Goal: Task Accomplishment & Management: Use online tool/utility

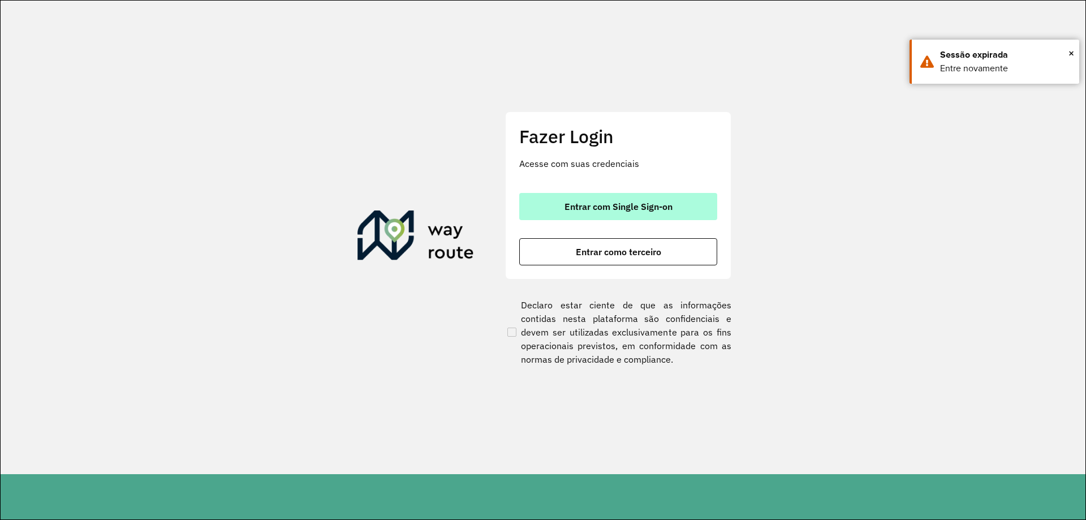
click at [599, 207] on span "Entrar com Single Sign-on" at bounding box center [619, 206] width 108 height 9
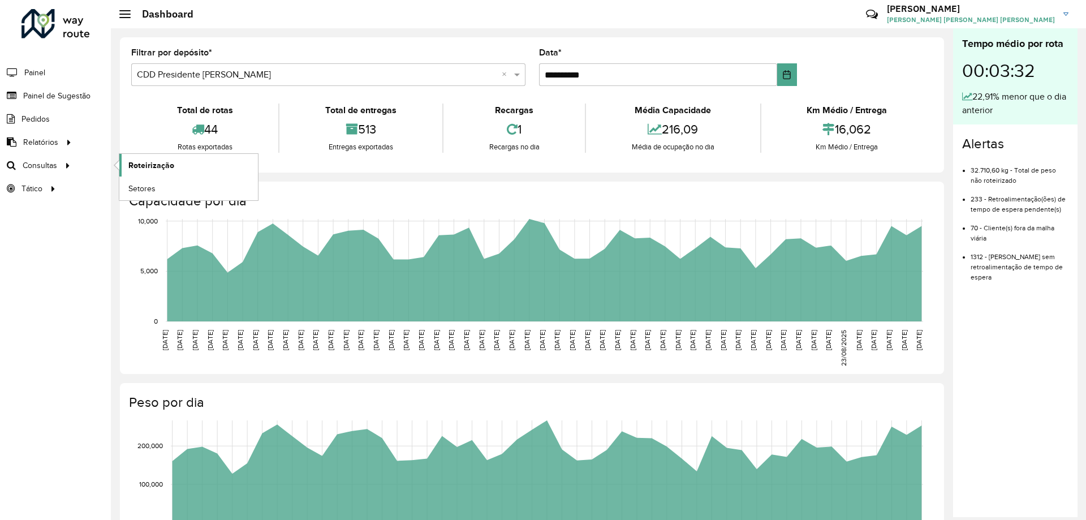
click at [149, 162] on span "Roteirização" at bounding box center [151, 166] width 46 height 12
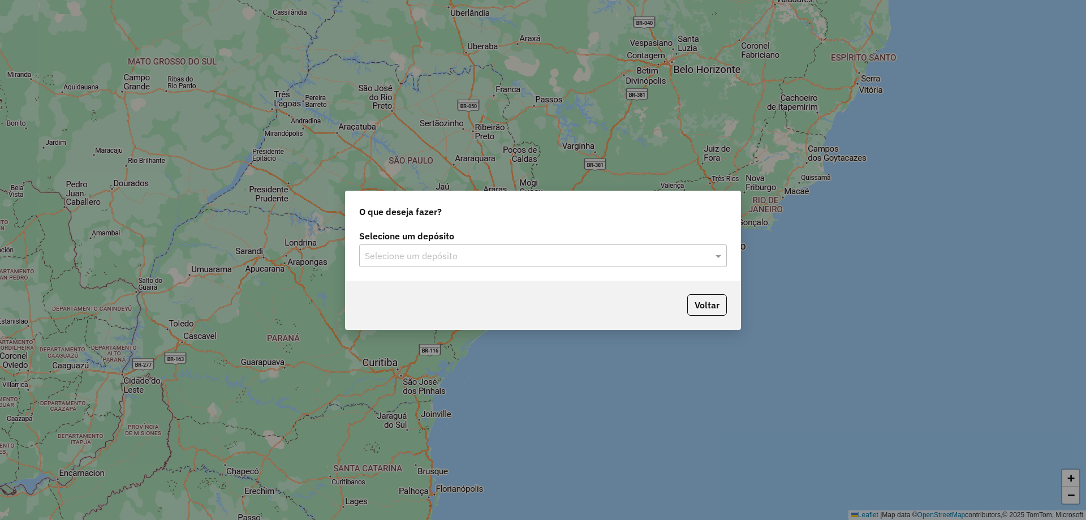
click at [628, 261] on input "text" at bounding box center [532, 257] width 334 height 14
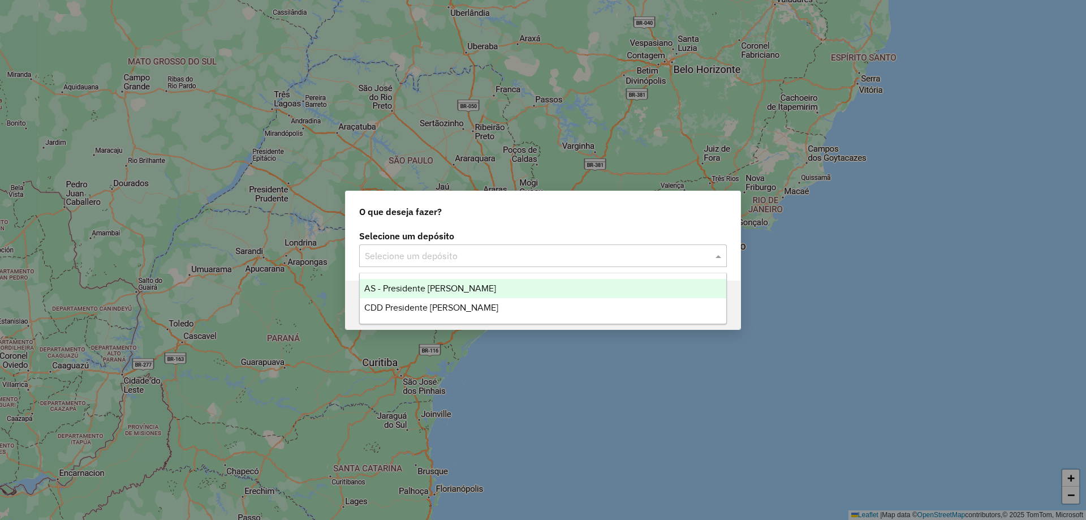
click at [558, 287] on div "AS - Presidente Prudente" at bounding box center [543, 288] width 367 height 19
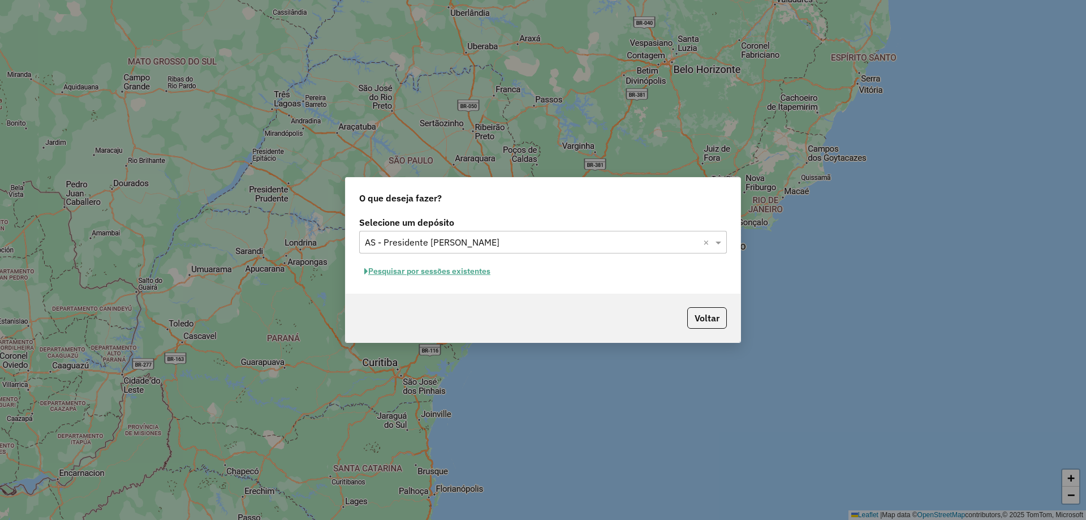
click at [446, 269] on button "Pesquisar por sessões existentes" at bounding box center [427, 272] width 136 height 18
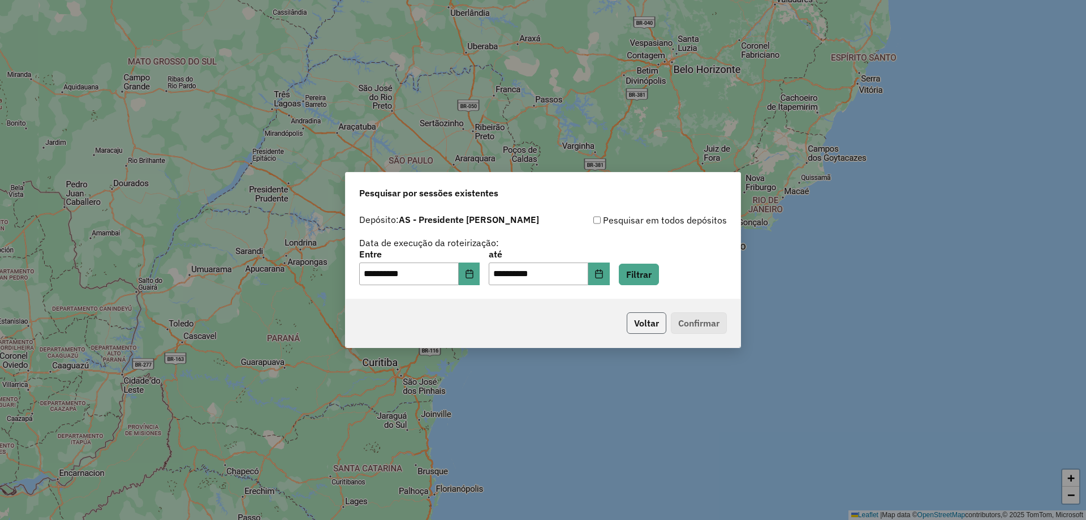
click at [645, 323] on button "Voltar" at bounding box center [647, 323] width 40 height 22
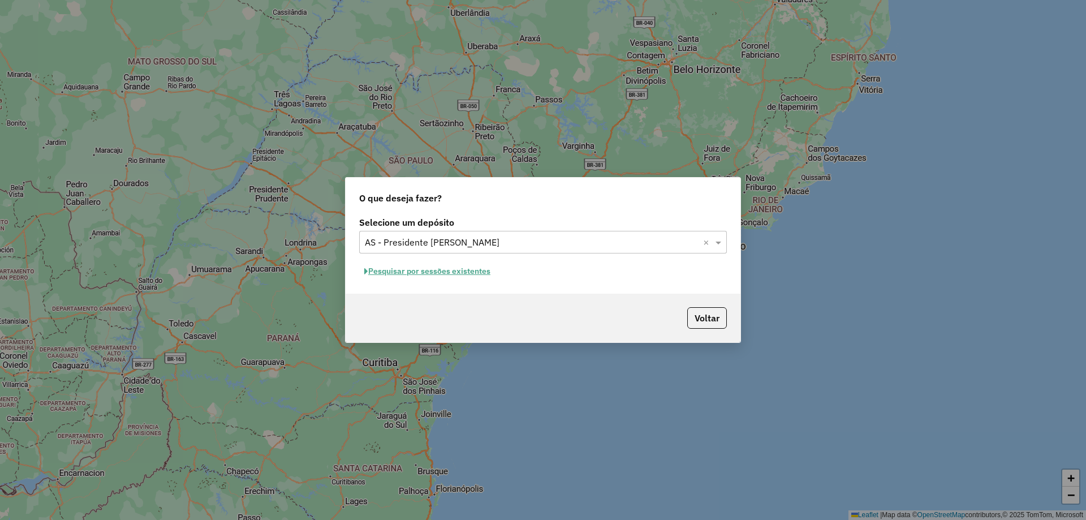
click at [508, 242] on input "text" at bounding box center [532, 243] width 334 height 14
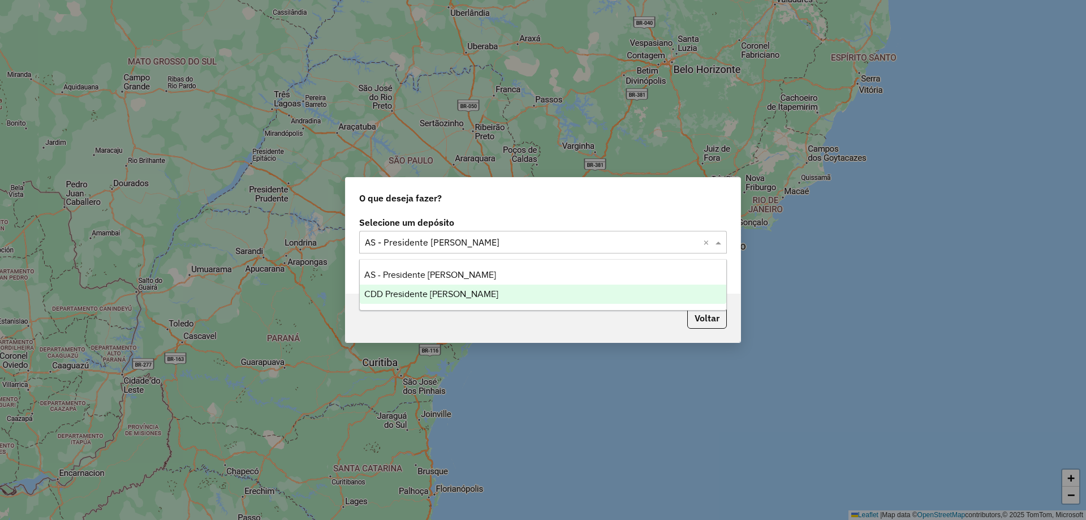
click at [471, 288] on div "CDD Presidente Prudente" at bounding box center [543, 294] width 367 height 19
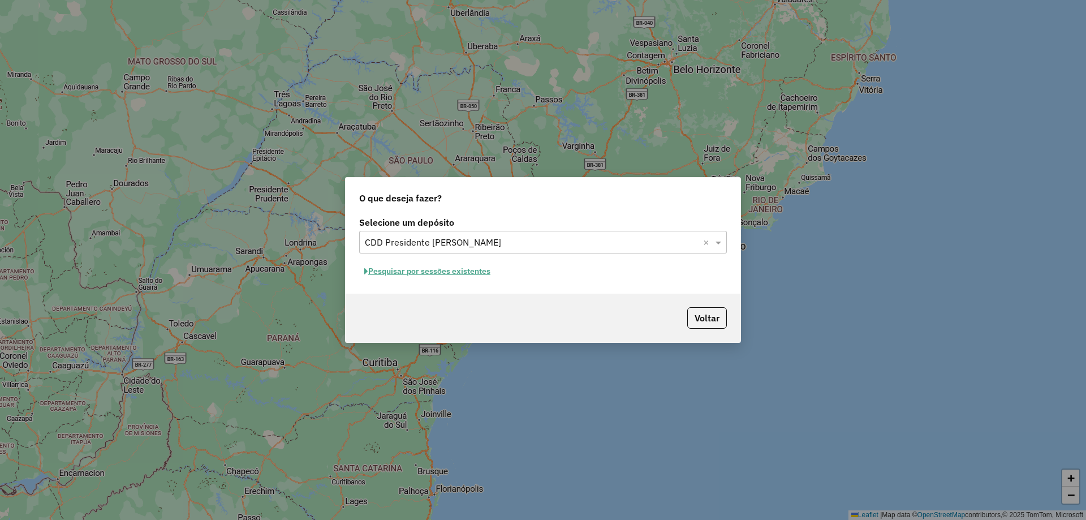
click at [465, 270] on button "Pesquisar por sessões existentes" at bounding box center [427, 272] width 136 height 18
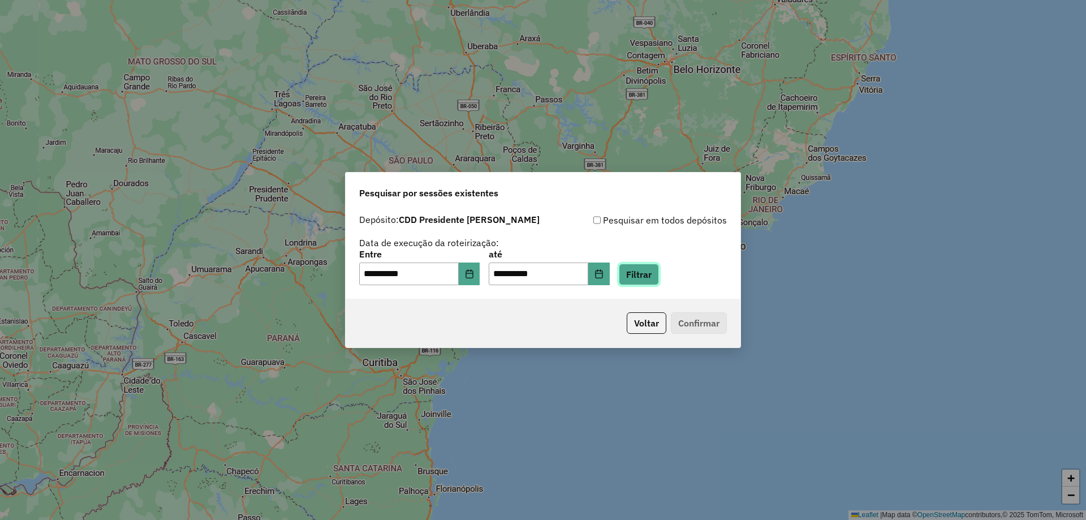
click at [659, 284] on button "Filtrar" at bounding box center [639, 275] width 40 height 22
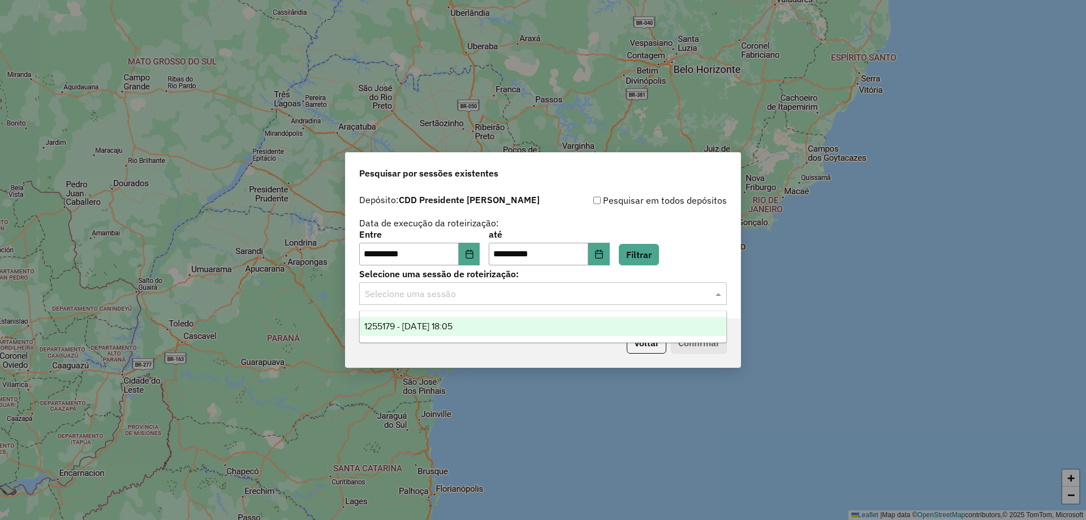
click at [550, 294] on input "text" at bounding box center [532, 294] width 334 height 14
click at [433, 322] on span "1255179 - 29/08/2025 18:05" at bounding box center [408, 326] width 88 height 10
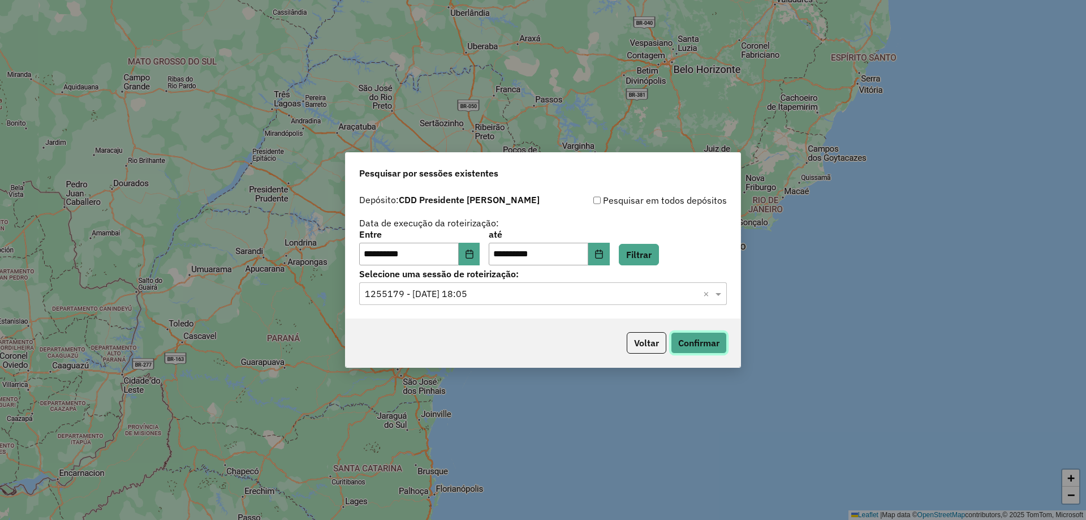
click at [707, 338] on button "Confirmar" at bounding box center [699, 343] width 56 height 22
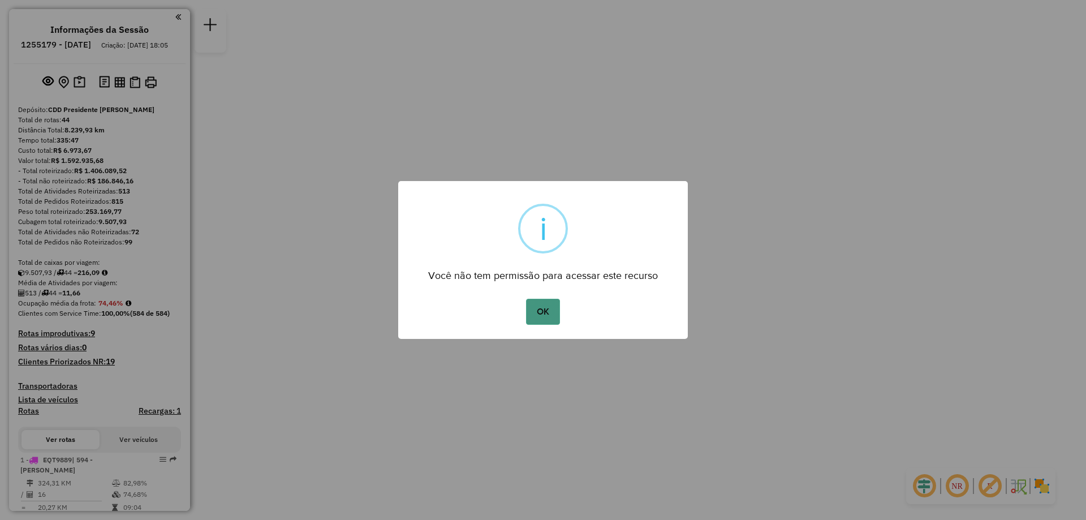
click at [546, 313] on button "OK" at bounding box center [542, 312] width 33 height 26
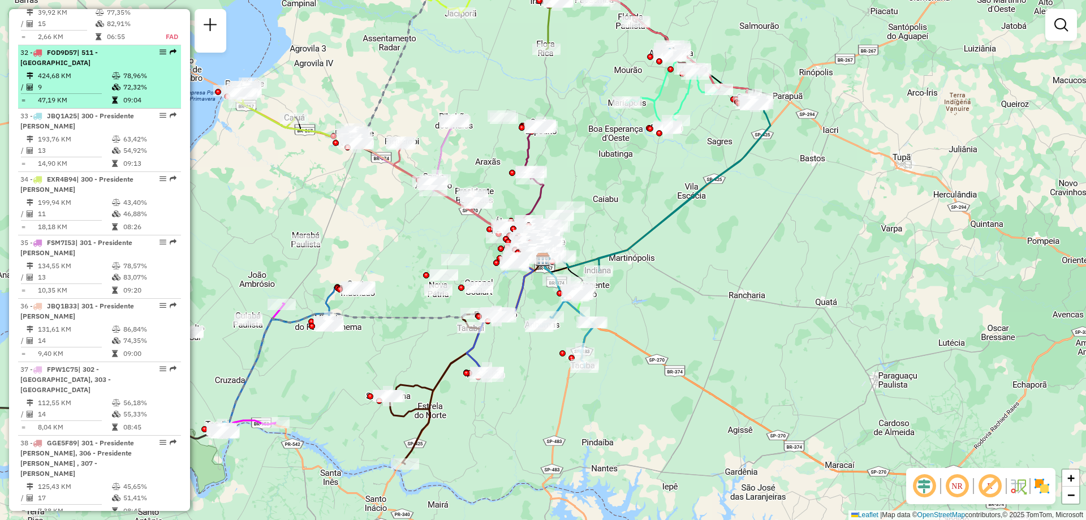
scroll to position [2490, 0]
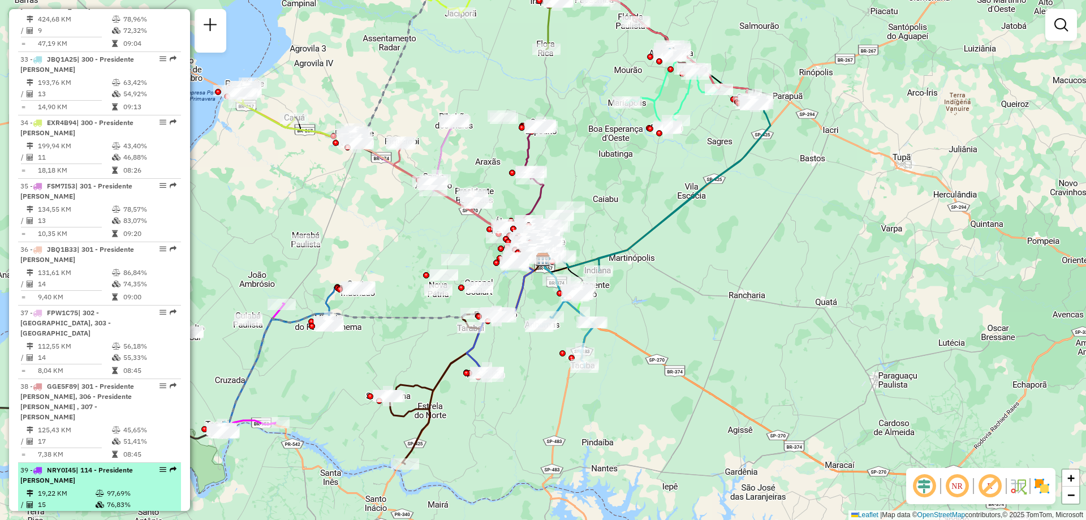
click at [89, 465] on div "39 - NRY0I45 | 114 - Presidente Prudente" at bounding box center [80, 475] width 120 height 20
select select "**********"
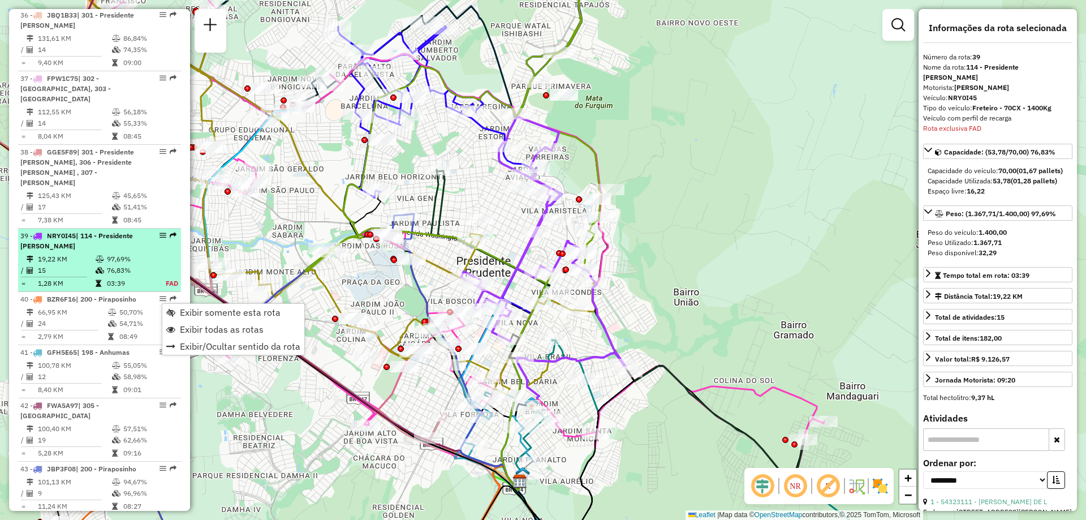
scroll to position [2883, 0]
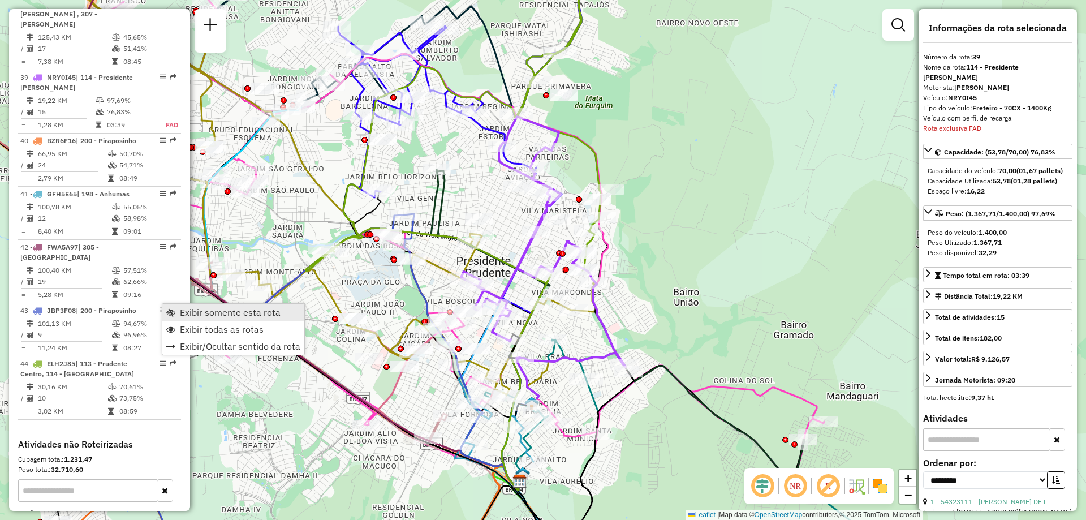
click at [243, 313] on span "Exibir somente esta rota" at bounding box center [230, 312] width 101 height 9
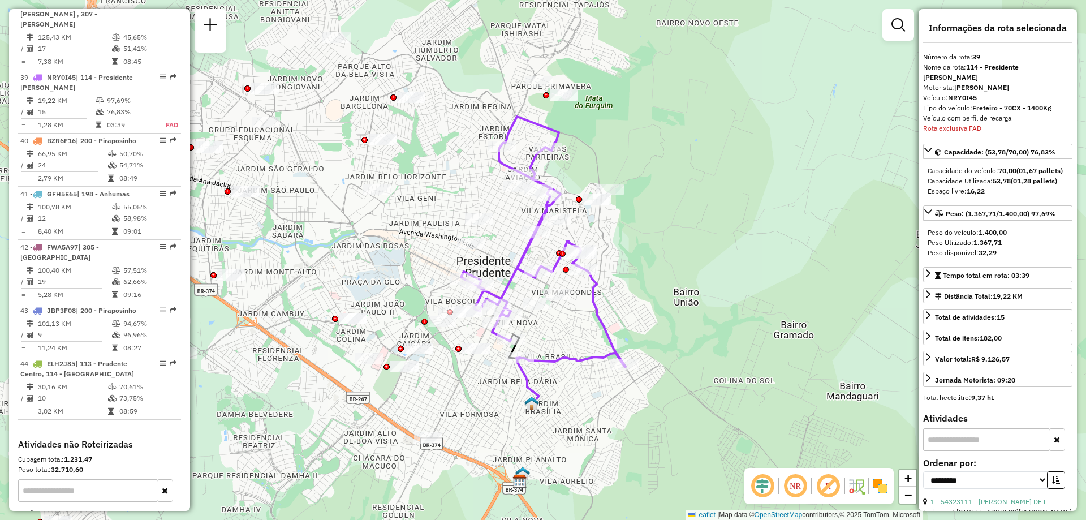
click at [793, 483] on em at bounding box center [795, 486] width 27 height 27
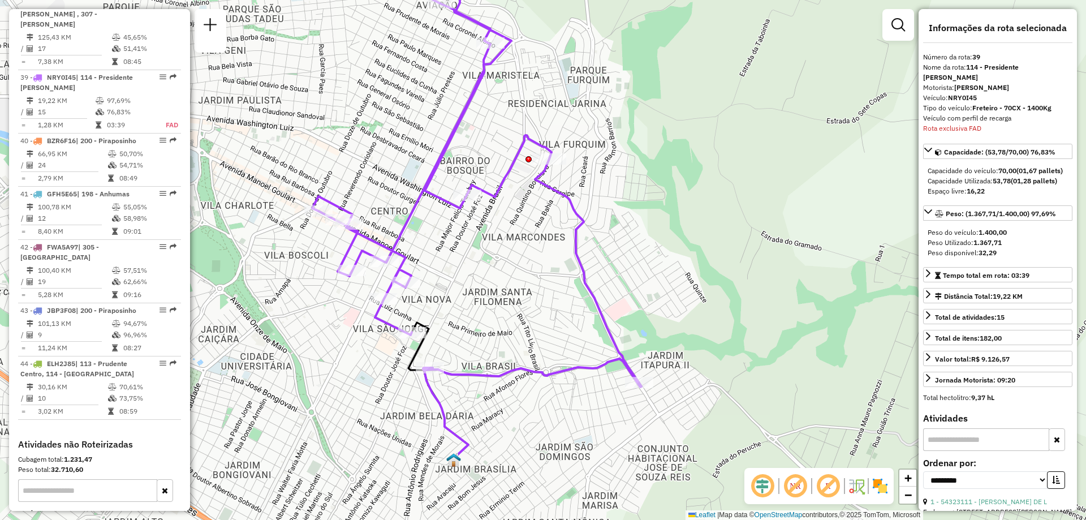
drag, startPoint x: 566, startPoint y: 345, endPoint x: 678, endPoint y: 345, distance: 112.0
click at [678, 345] on div "Janela de atendimento Grade de atendimento Capacidade Transportadoras Veículos …" at bounding box center [543, 260] width 1086 height 520
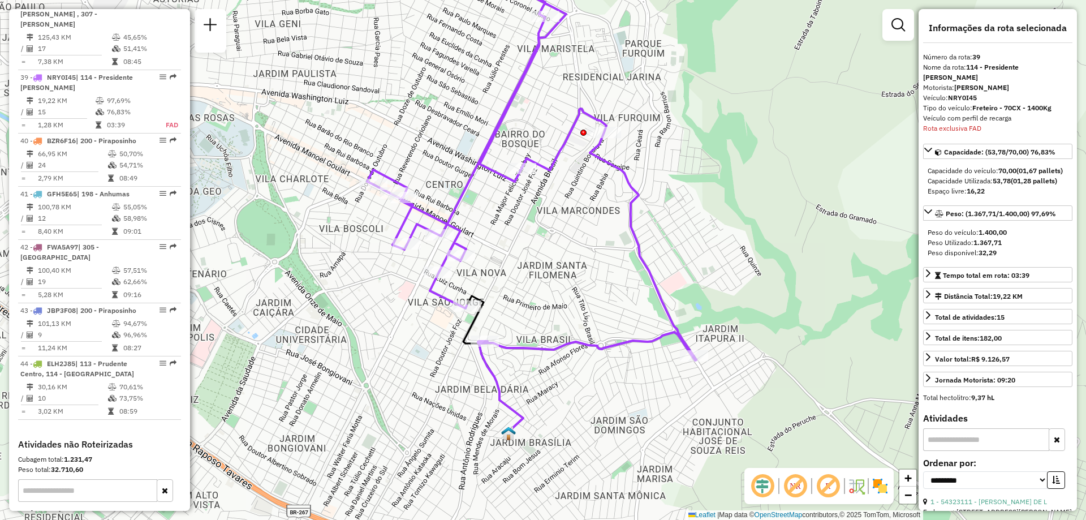
drag, startPoint x: 653, startPoint y: 251, endPoint x: 708, endPoint y: 225, distance: 61.0
click at [708, 225] on div "Janela de atendimento Grade de atendimento Capacidade Transportadoras Veículos …" at bounding box center [543, 260] width 1086 height 520
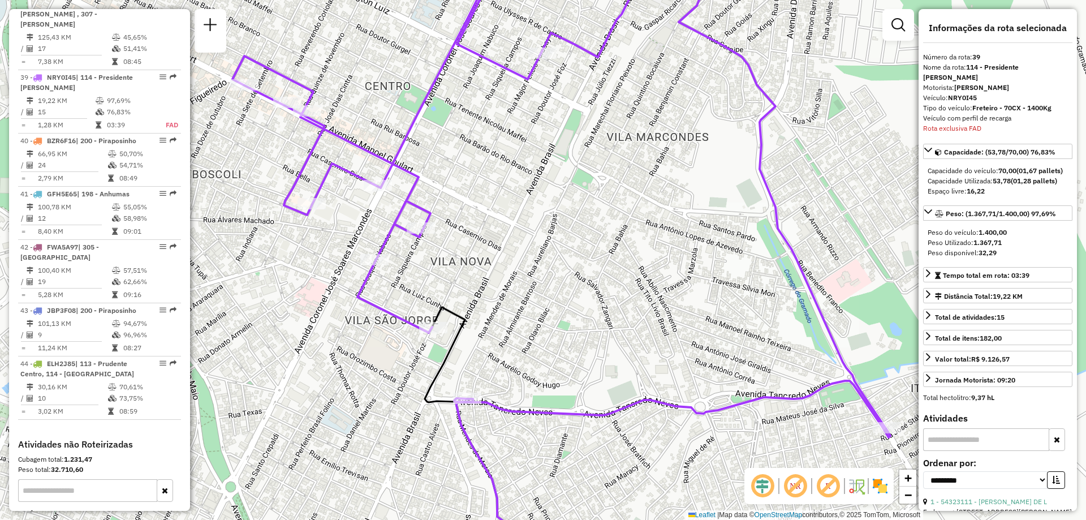
drag, startPoint x: 542, startPoint y: 315, endPoint x: 529, endPoint y: 290, distance: 27.3
click at [529, 290] on div "Janela de atendimento Grade de atendimento Capacidade Transportadoras Veículos …" at bounding box center [543, 260] width 1086 height 520
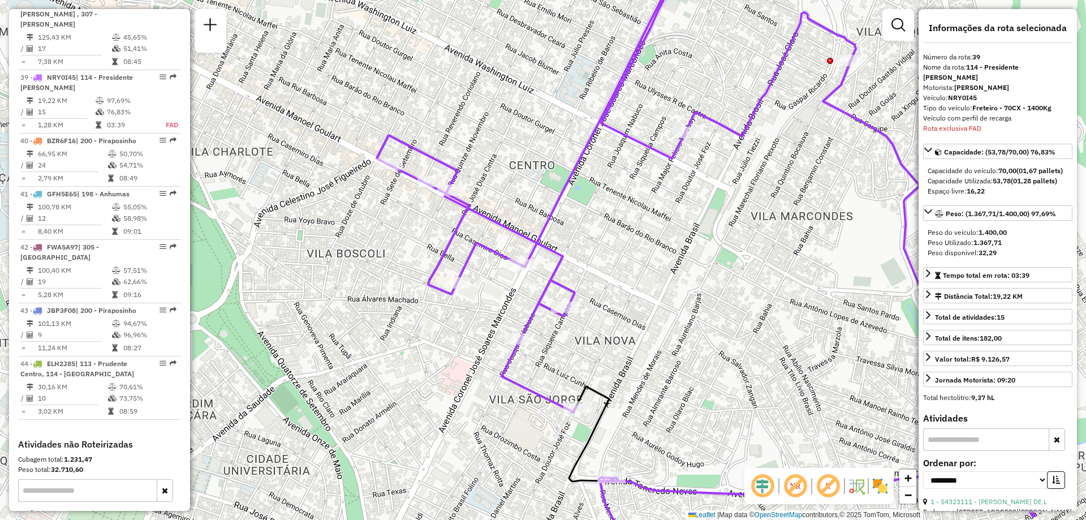
drag, startPoint x: 758, startPoint y: 213, endPoint x: 542, endPoint y: 263, distance: 221.8
click at [544, 261] on div "Janela de atendimento Grade de atendimento Capacidade Transportadoras Veículos …" at bounding box center [543, 260] width 1086 height 520
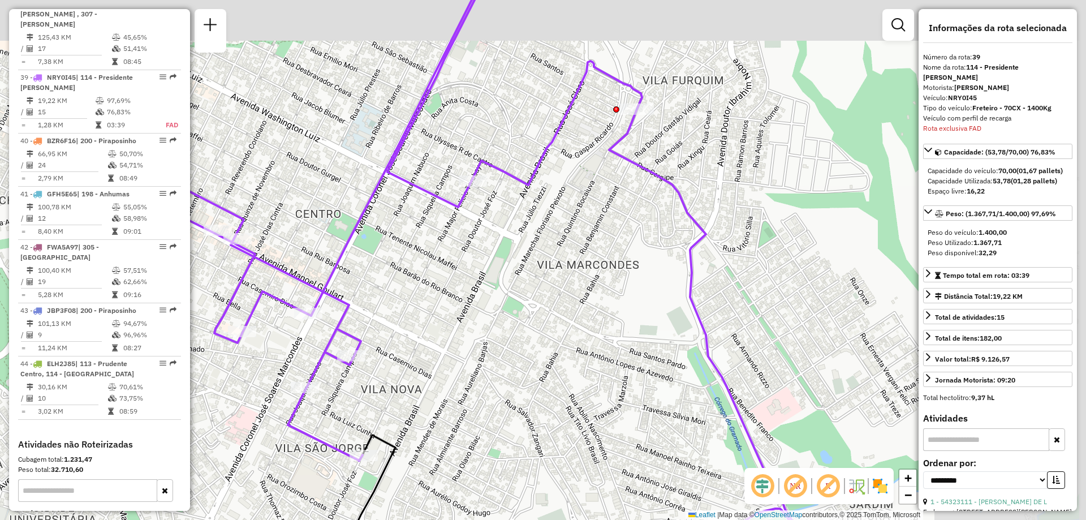
click at [526, 268] on div "Janela de atendimento Grade de atendimento Capacidade Transportadoras Veículos …" at bounding box center [543, 260] width 1086 height 520
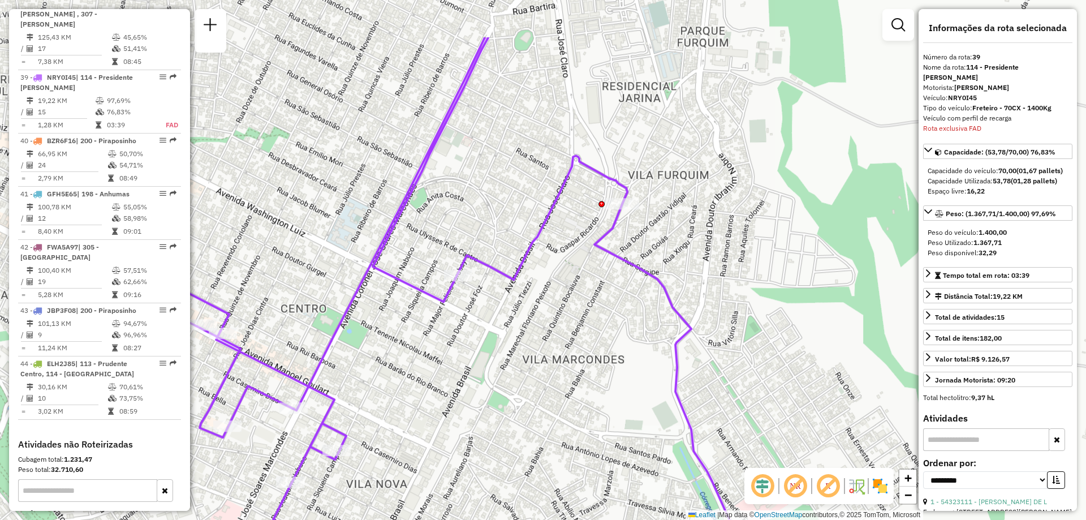
drag, startPoint x: 517, startPoint y: 270, endPoint x: 520, endPoint y: 370, distance: 100.2
click at [520, 370] on div "Janela de atendimento Grade de atendimento Capacidade Transportadoras Veículos …" at bounding box center [543, 260] width 1086 height 520
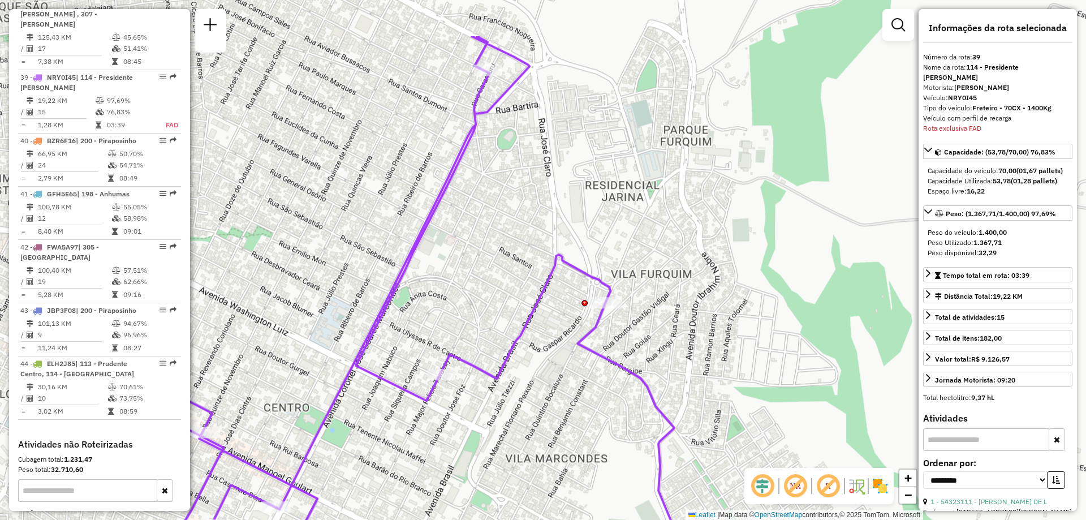
drag, startPoint x: 518, startPoint y: 220, endPoint x: 500, endPoint y: 308, distance: 90.1
click at [500, 308] on div "Janela de atendimento Grade de atendimento Capacidade Transportadoras Veículos …" at bounding box center [543, 260] width 1086 height 520
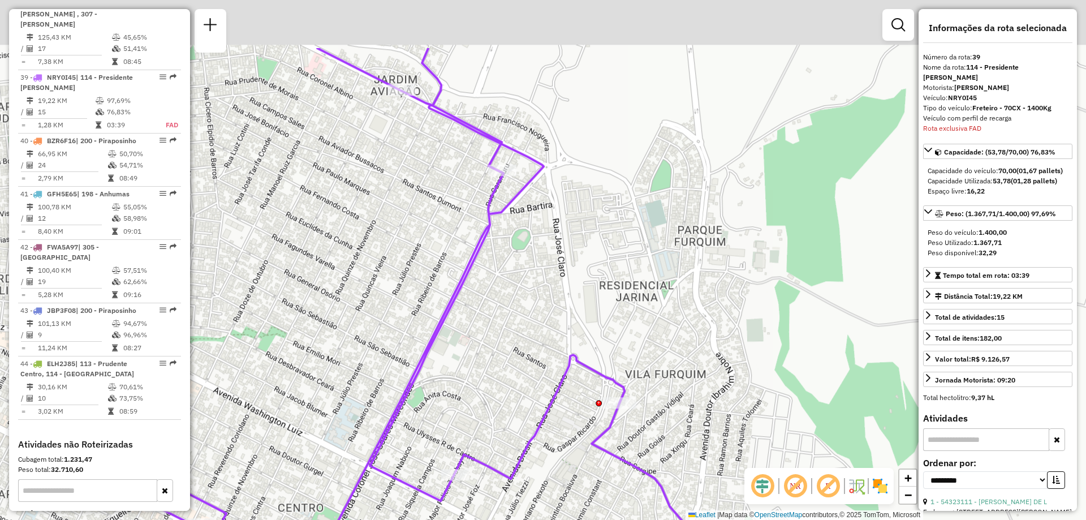
drag, startPoint x: 447, startPoint y: 274, endPoint x: 487, endPoint y: 434, distance: 165.1
click at [487, 434] on div "Janela de atendimento Grade de atendimento Capacidade Transportadoras Veículos …" at bounding box center [543, 260] width 1086 height 520
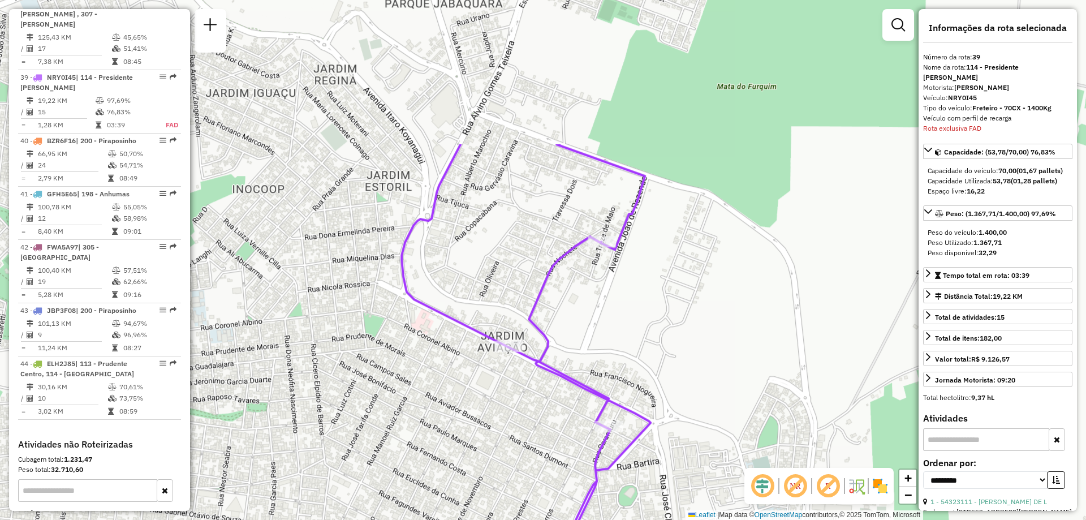
drag, startPoint x: 592, startPoint y: 185, endPoint x: 673, endPoint y: 382, distance: 212.9
click at [673, 382] on div "Janela de atendimento Grade de atendimento Capacidade Transportadoras Veículos …" at bounding box center [543, 260] width 1086 height 520
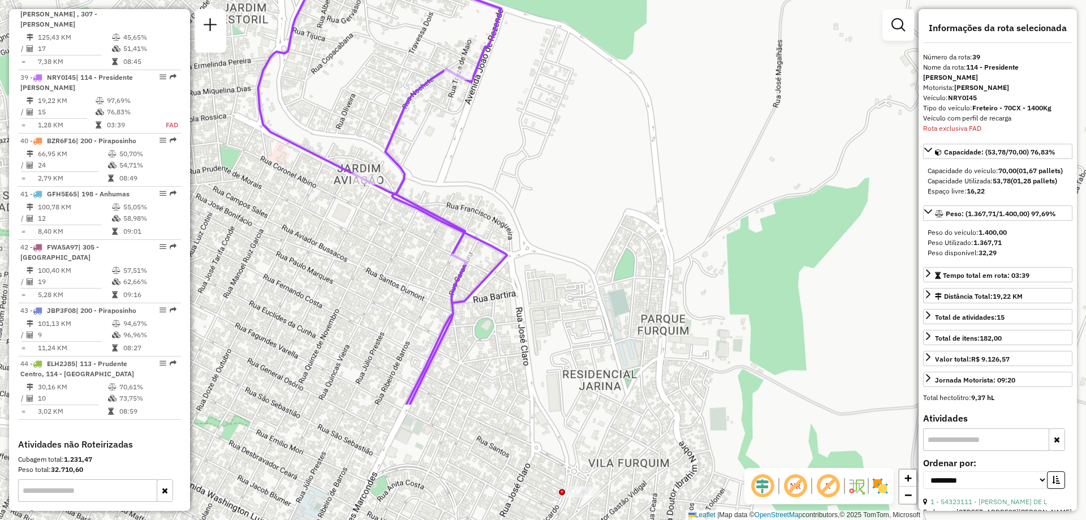
drag, startPoint x: 692, startPoint y: 299, endPoint x: 548, endPoint y: 131, distance: 220.7
click at [548, 131] on div "Janela de atendimento Grade de atendimento Capacidade Transportadoras Veículos …" at bounding box center [543, 260] width 1086 height 520
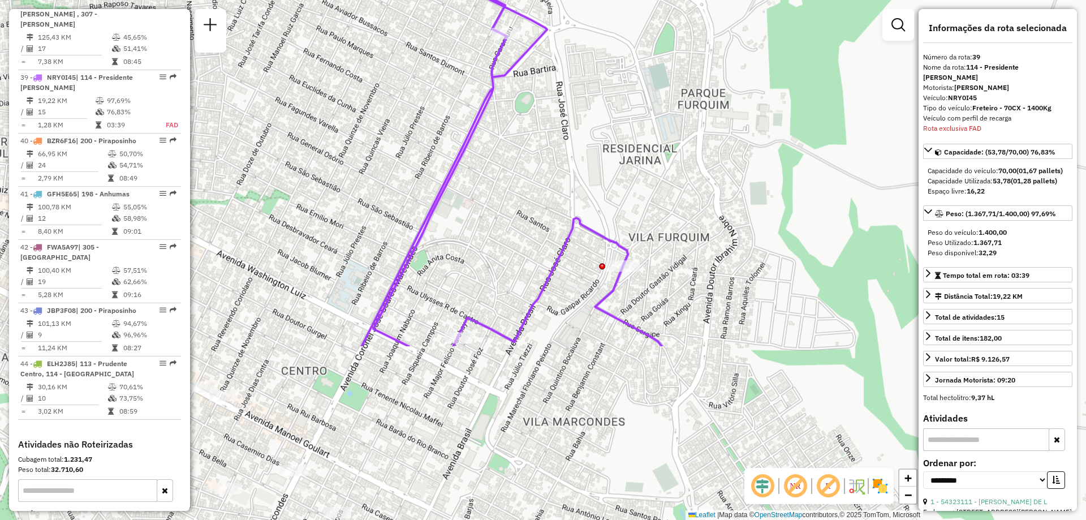
drag, startPoint x: 449, startPoint y: 357, endPoint x: 489, endPoint y: 131, distance: 229.3
click at [489, 131] on div "Janela de atendimento Grade de atendimento Capacidade Transportadoras Veículos …" at bounding box center [543, 260] width 1086 height 520
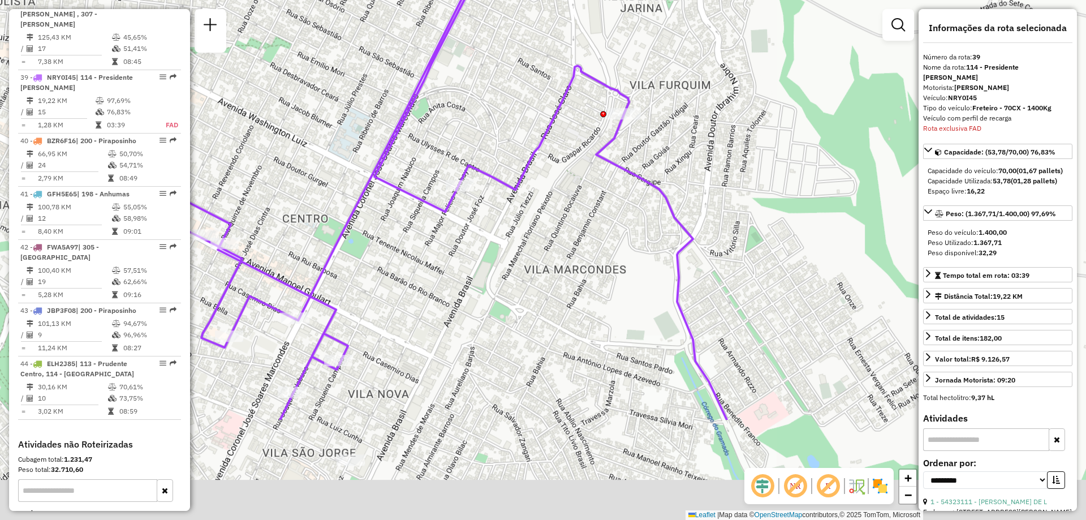
drag, startPoint x: 615, startPoint y: 334, endPoint x: 615, endPoint y: 144, distance: 190.1
click at [615, 144] on div "Janela de atendimento Grade de atendimento Capacidade Transportadoras Veículos …" at bounding box center [543, 260] width 1086 height 520
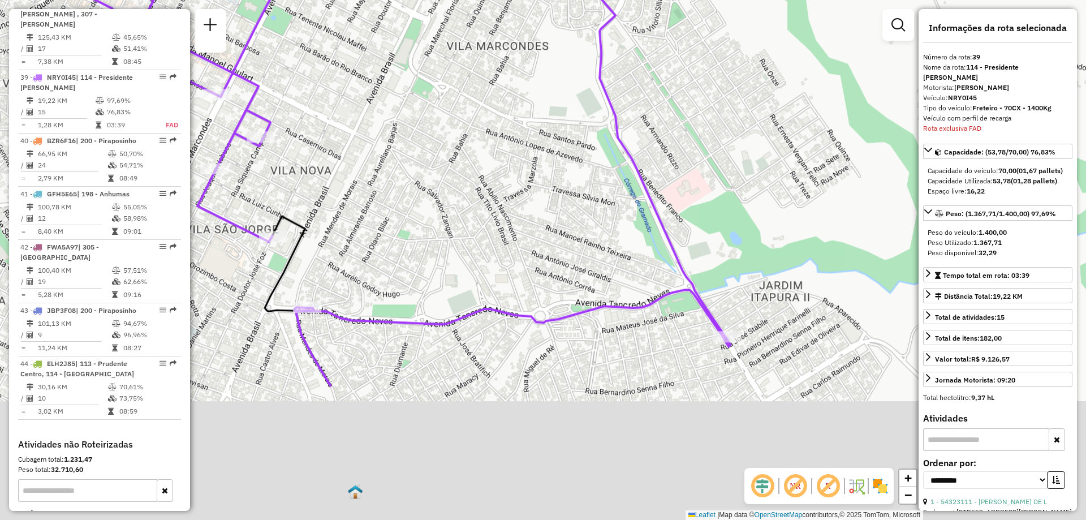
drag, startPoint x: 662, startPoint y: 343, endPoint x: 581, endPoint y: 135, distance: 223.1
click at [581, 135] on div "Janela de atendimento Grade de atendimento Capacidade Transportadoras Veículos …" at bounding box center [543, 260] width 1086 height 520
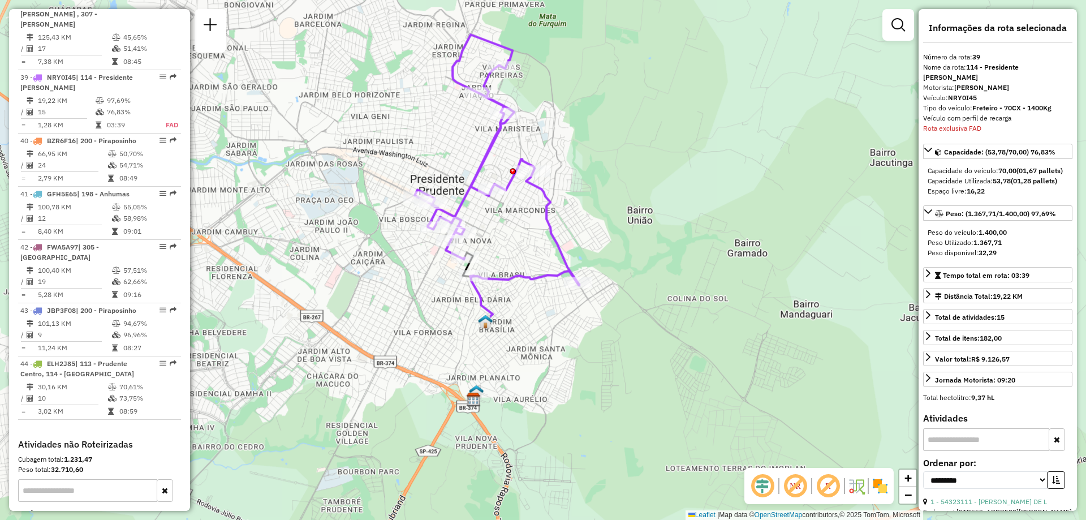
drag, startPoint x: 513, startPoint y: 243, endPoint x: 532, endPoint y: 257, distance: 24.7
click at [532, 257] on div "Janela de atendimento Grade de atendimento Capacidade Transportadoras Veículos …" at bounding box center [543, 260] width 1086 height 520
